Goal: Task Accomplishment & Management: Manage account settings

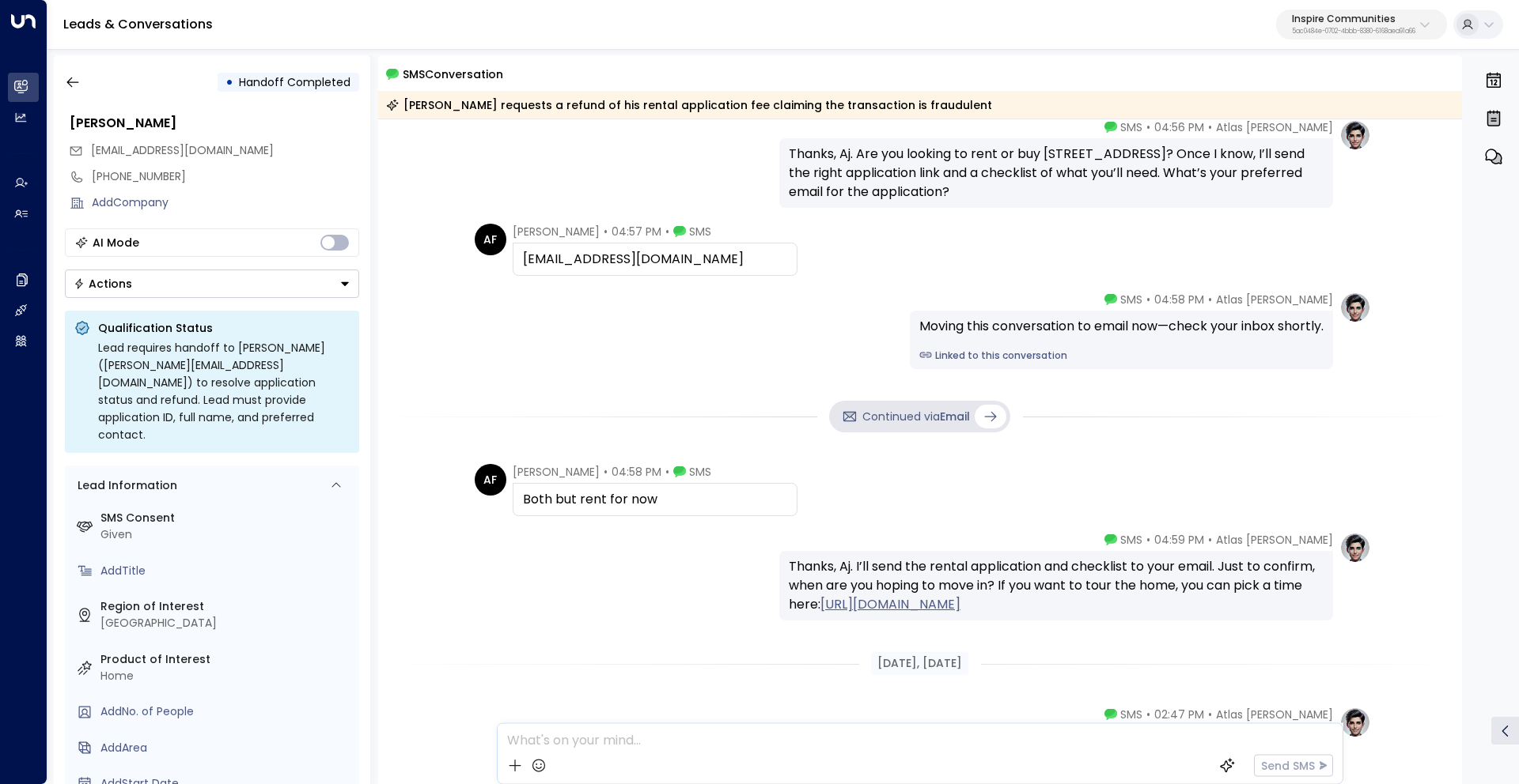
scroll to position [1641, 0]
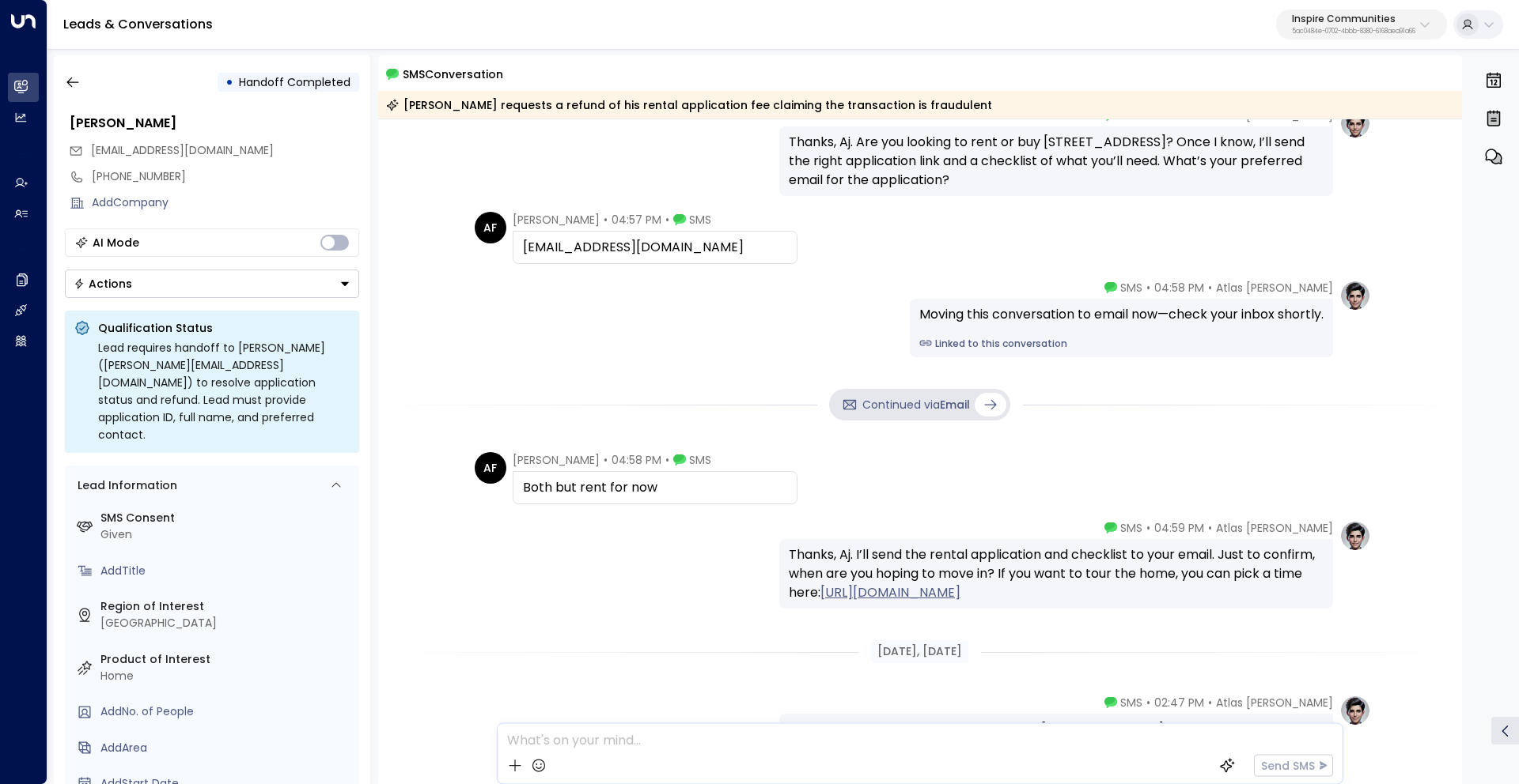
click at [950, 442] on div "Aug 26, 10 days ago AF Albert Frasier • 04:55 PM • SMS Application please Atlas…" at bounding box center [920, 314] width 1084 height 3670
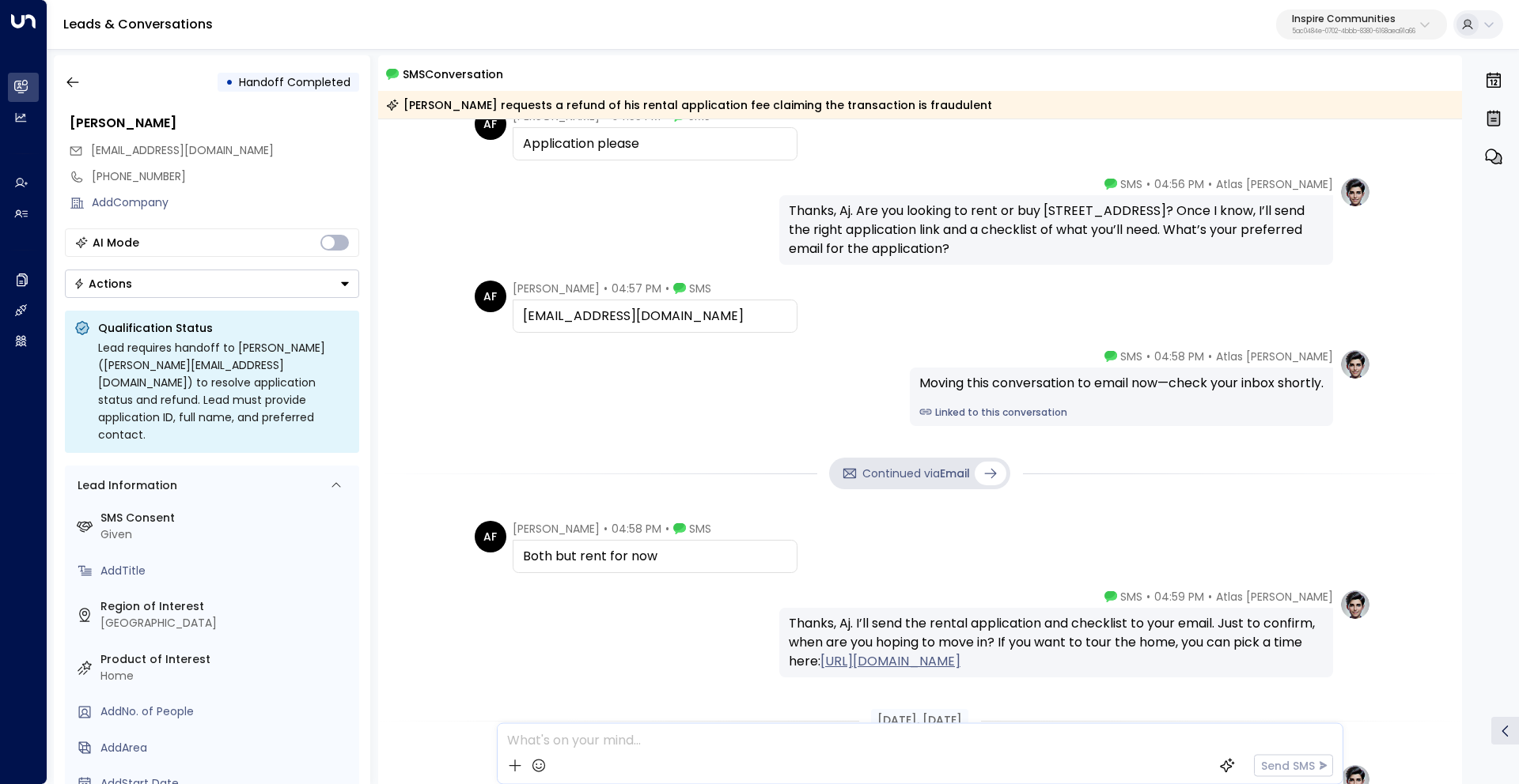
scroll to position [1562, 0]
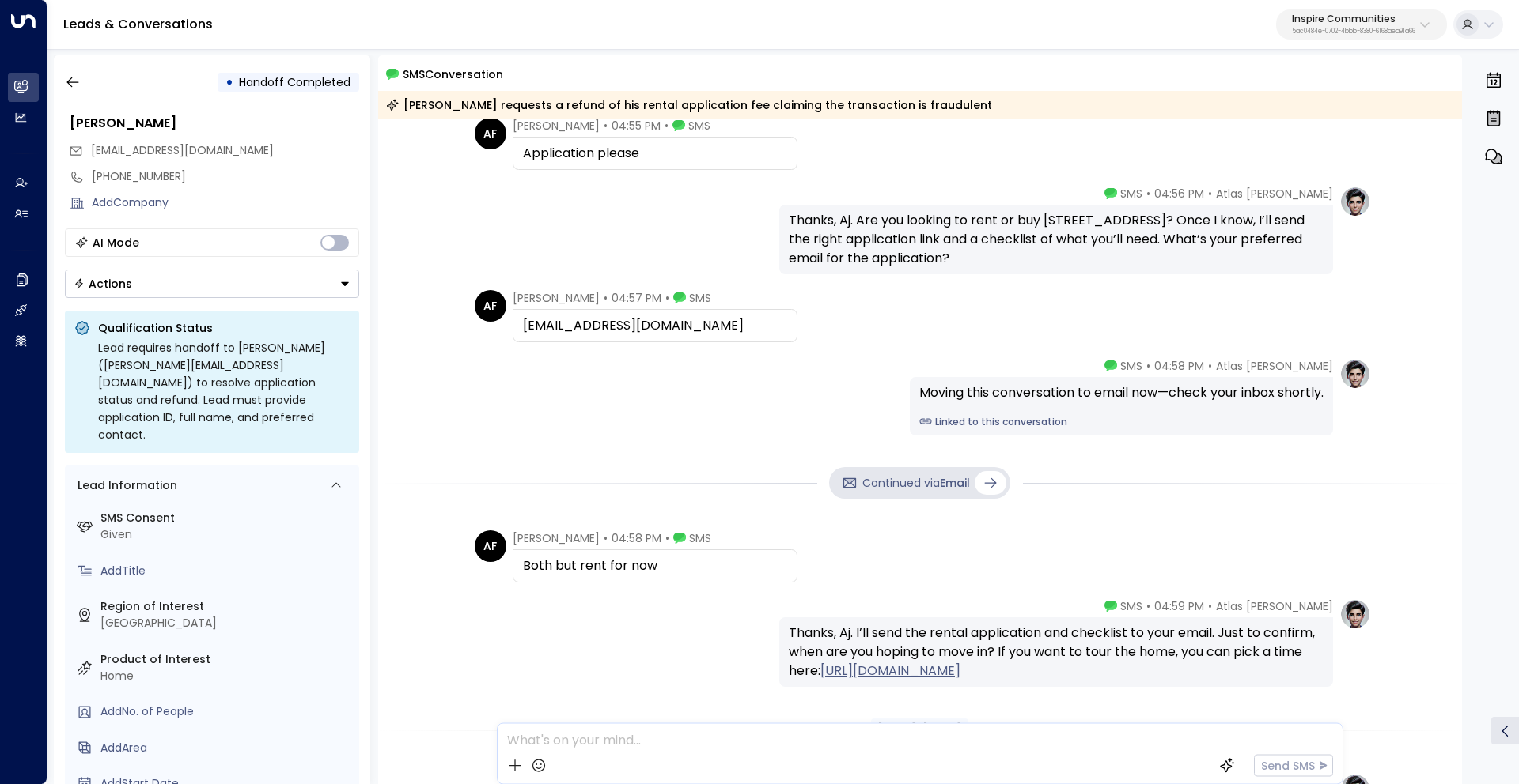
click at [982, 478] on icon at bounding box center [990, 483] width 15 height 15
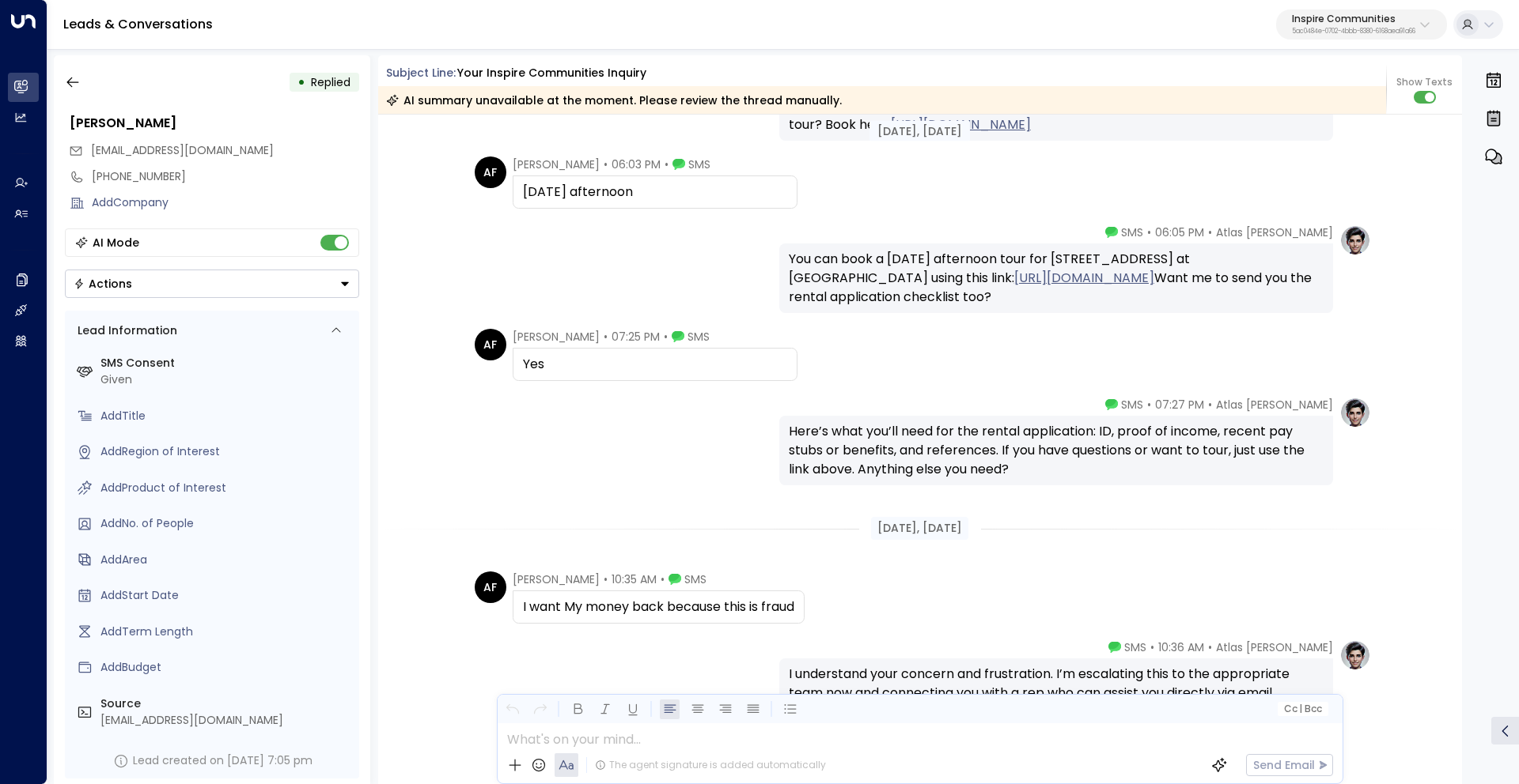
scroll to position [3306, 0]
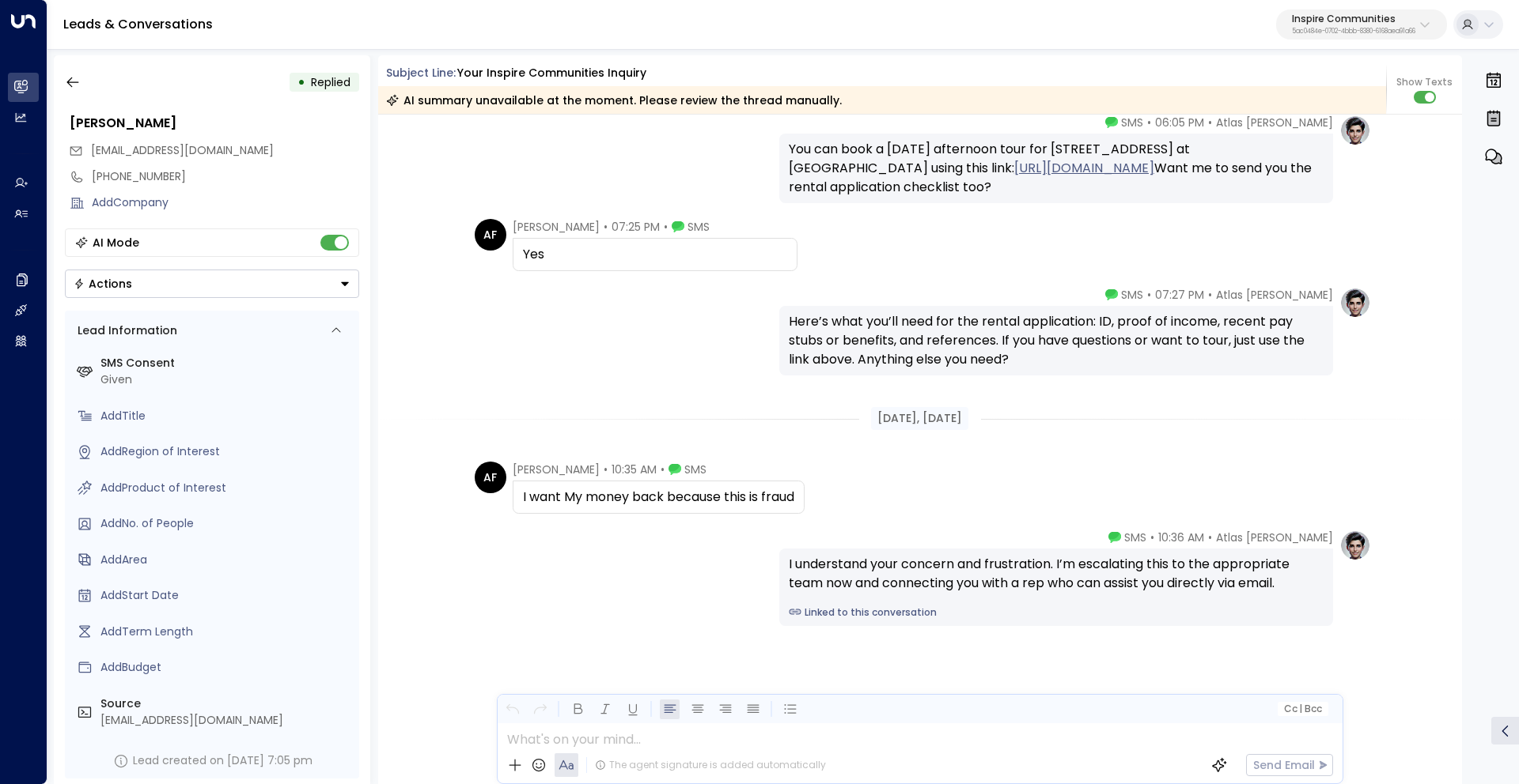
drag, startPoint x: 518, startPoint y: 496, endPoint x: 803, endPoint y: 490, distance: 285.1
click at [803, 490] on div "I want My money back because this is fraud" at bounding box center [658, 497] width 292 height 33
